Goal: Understand process/instructions: Learn how to perform a task or action

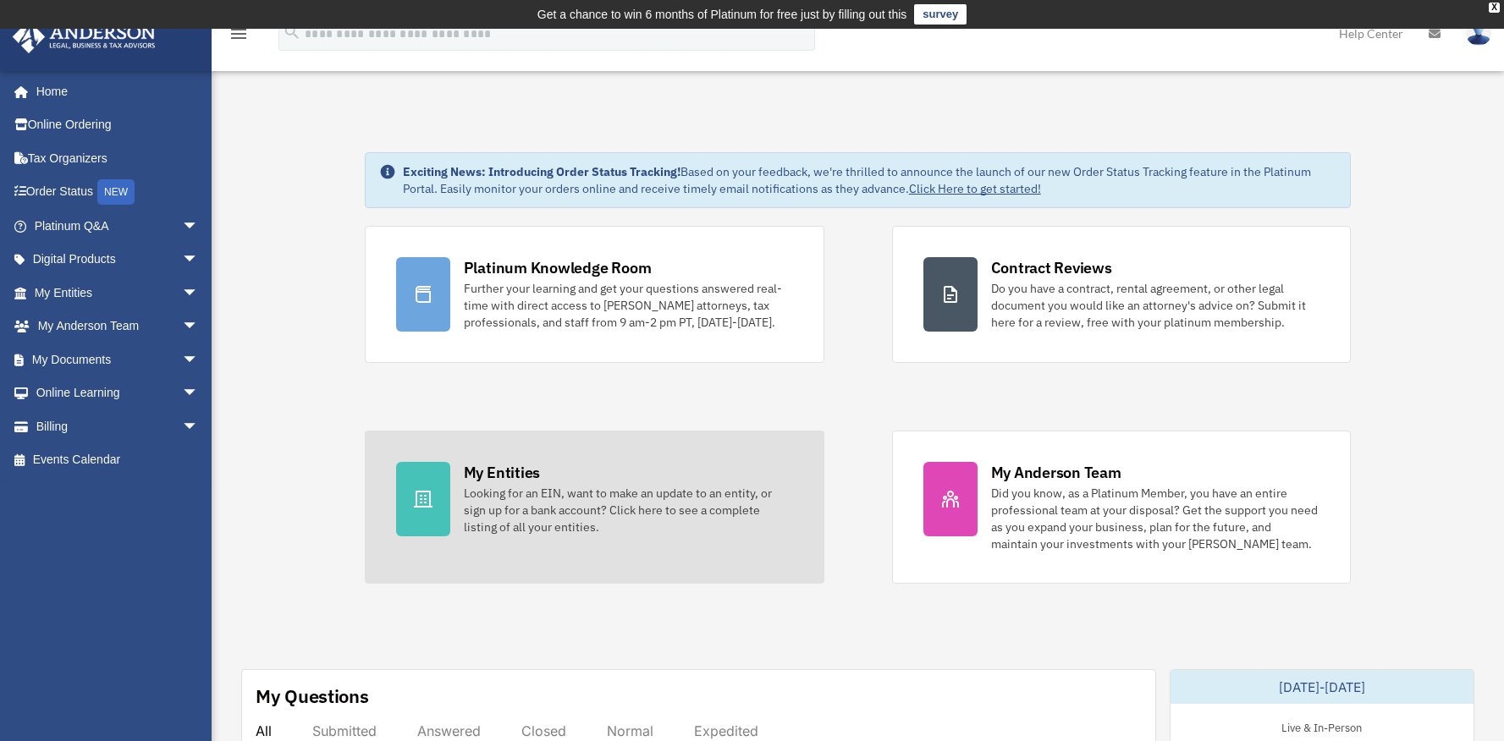
click at [517, 473] on div "My Entities" at bounding box center [502, 472] width 76 height 21
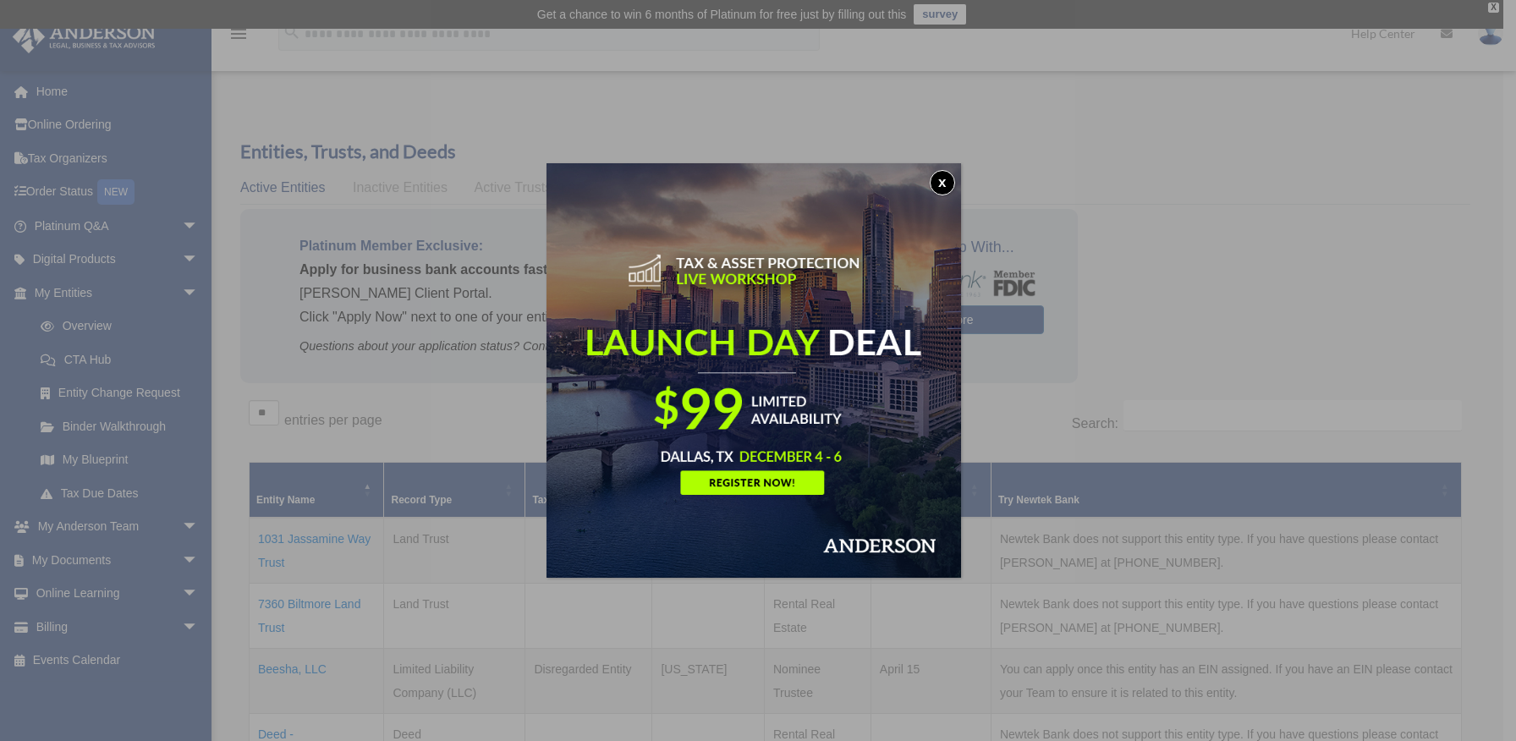
click at [955, 182] on button "x" at bounding box center [942, 182] width 25 height 25
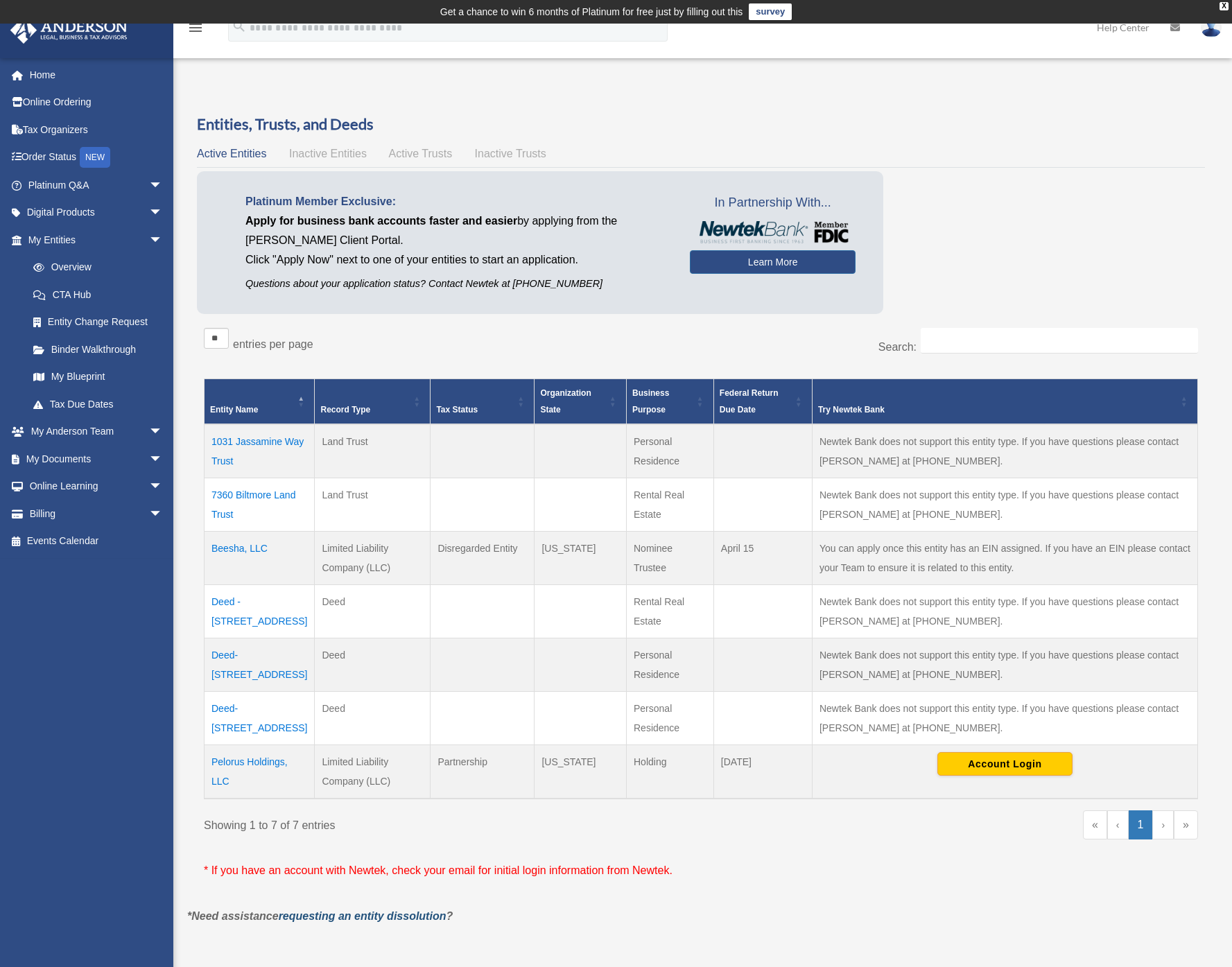
click at [390, 606] on link "requesting an entity dissolution" at bounding box center [362, 916] width 168 height 11
